Goal: Navigation & Orientation: Go to known website

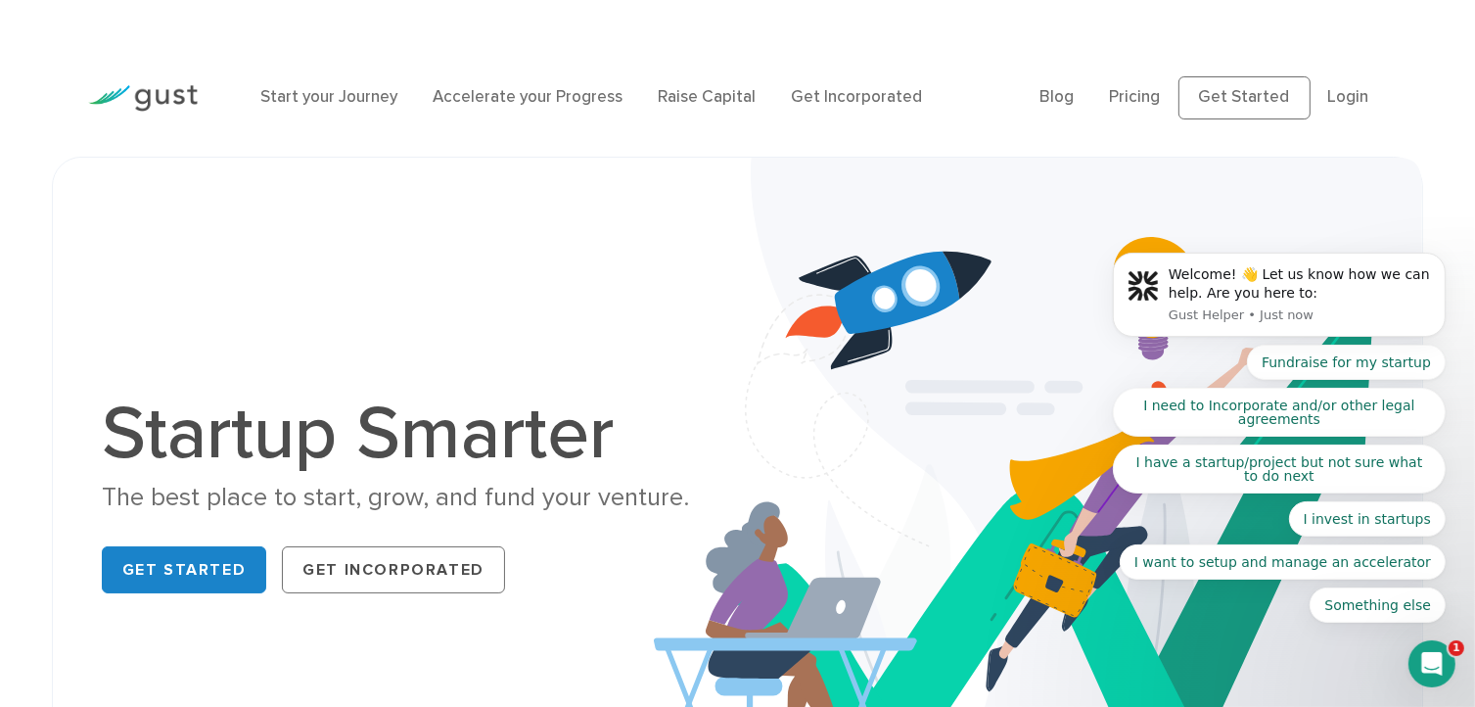
click at [204, 599] on div "Get Started Get Incorporated" at bounding box center [413, 569] width 622 height 63
click at [221, 573] on link "Get Started" at bounding box center [184, 569] width 165 height 47
drag, startPoint x: 2314, startPoint y: 35, endPoint x: 1221, endPoint y: 85, distance: 1094.6
click at [1221, 85] on body "Welcome! 👋 Let us know how we can help. Are you here to: Gust Helper • Just now…" at bounding box center [1279, 302] width 376 height 687
click at [1216, 90] on body "Welcome! 👋 Let us know how we can help. Are you here to: Gust Helper • Just now…" at bounding box center [1279, 301] width 376 height 689
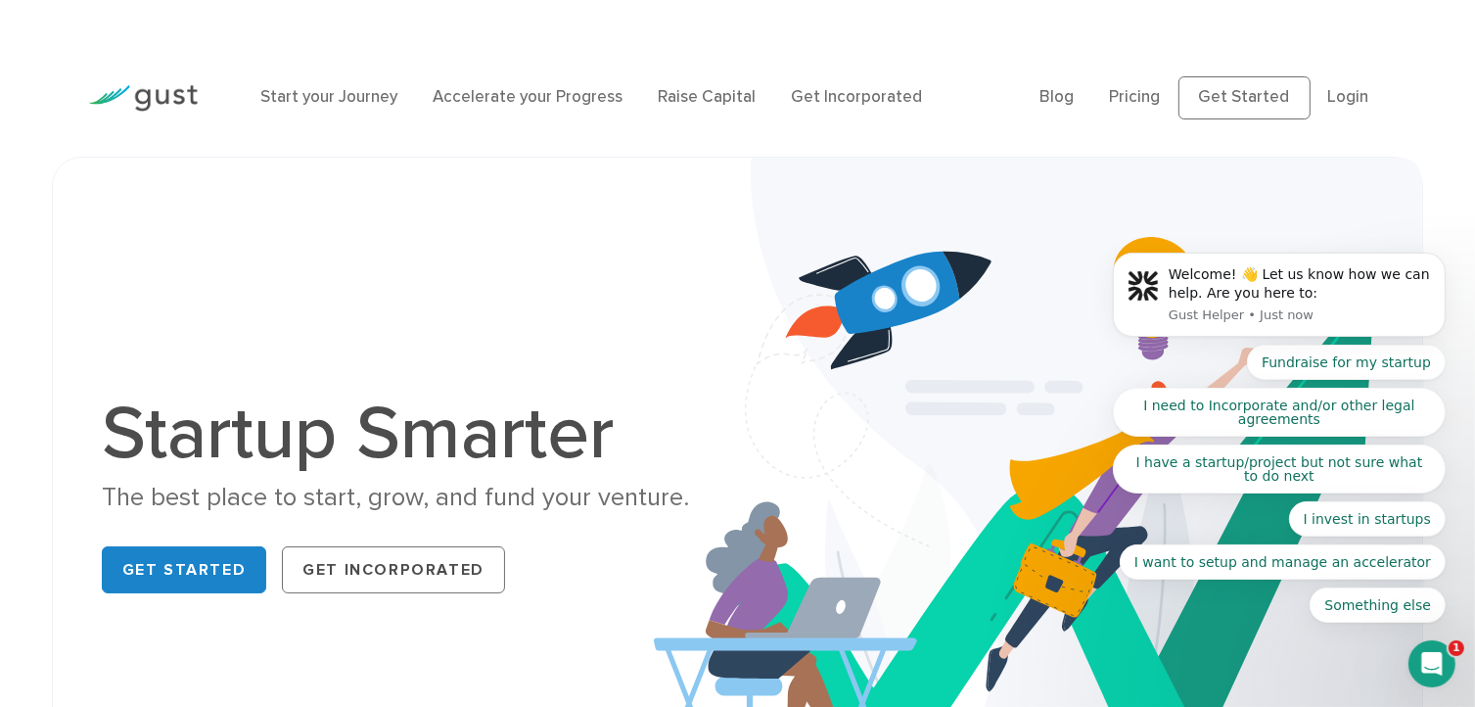
click at [1210, 100] on body "Welcome! 👋 Let us know how we can help. Are you here to: Gust Helper • Just now…" at bounding box center [1279, 301] width 376 height 689
